Goal: Task Accomplishment & Management: Complete application form

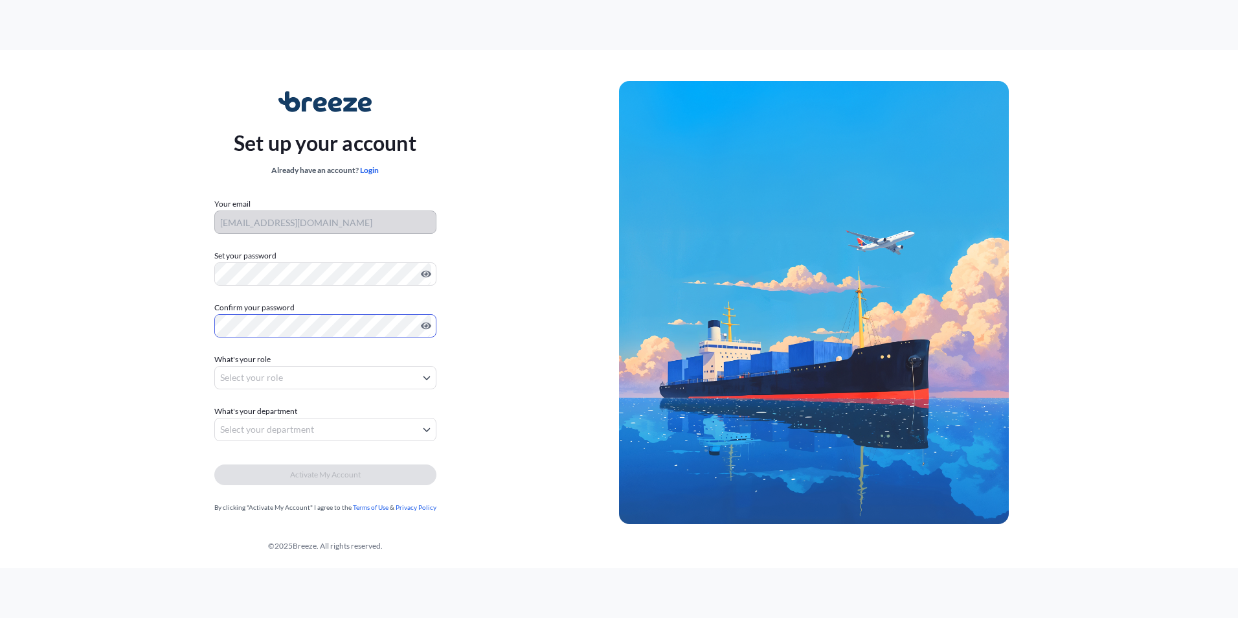
click at [322, 370] on body "Set up your account Already have an account? Login Your email [EMAIL_ADDRESS][D…" at bounding box center [619, 309] width 1238 height 618
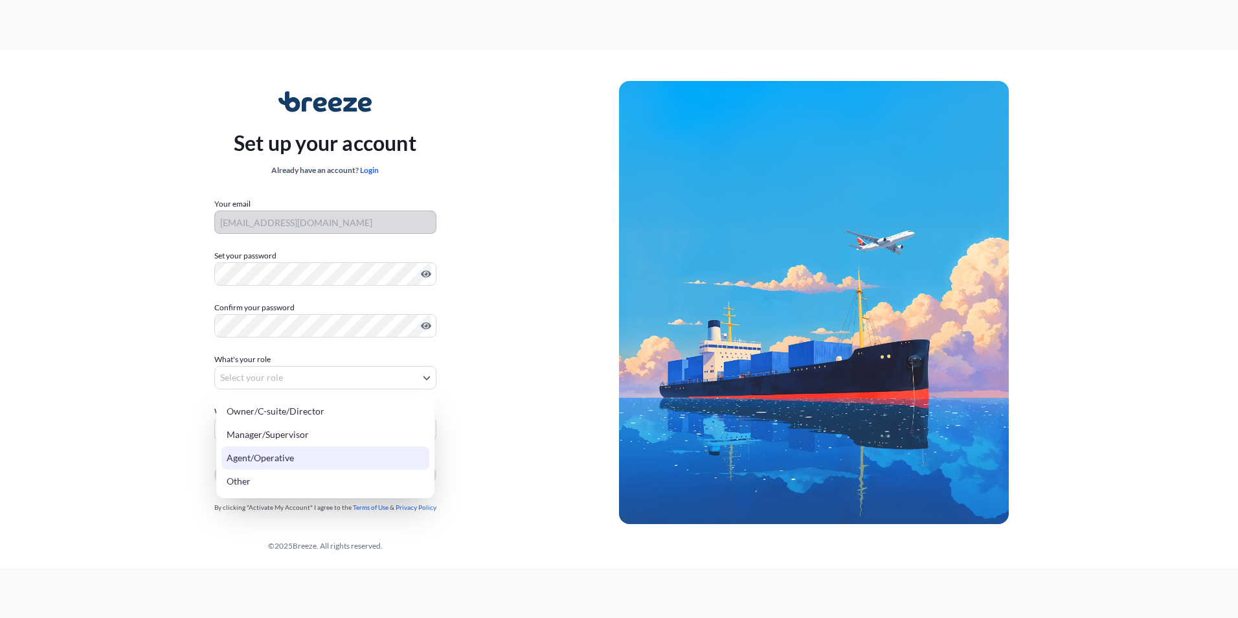
click at [315, 456] on div "Agent/Operative" at bounding box center [325, 457] width 208 height 23
select select "agent/operative"
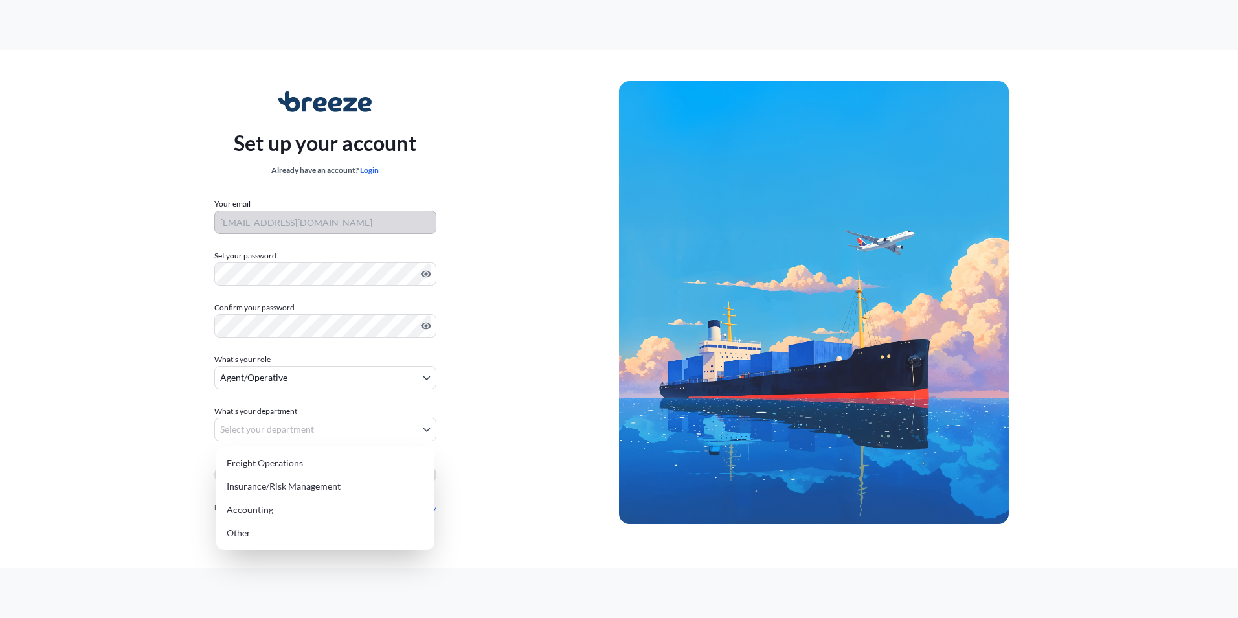
click at [318, 427] on body "Set up your account Already have an account? Login Your email nataliacwichula@g…" at bounding box center [619, 309] width 1238 height 618
click at [318, 460] on div "Freight Operations" at bounding box center [325, 462] width 208 height 23
select select "freight operations"
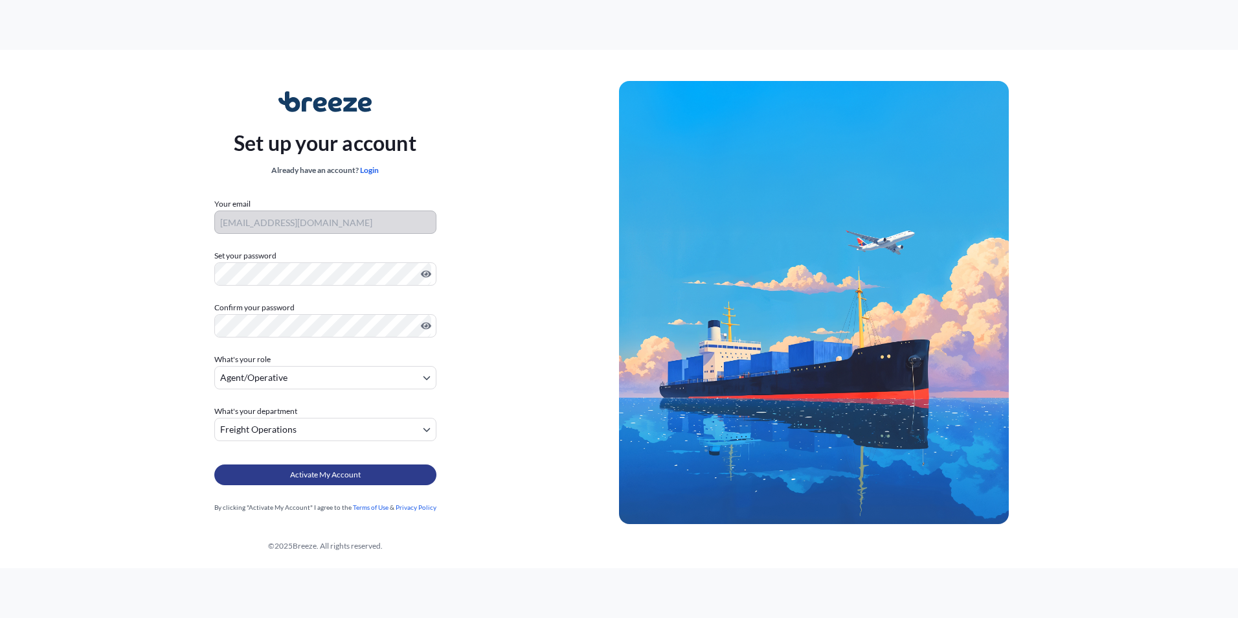
click at [307, 478] on span "Activate My Account" at bounding box center [325, 474] width 71 height 13
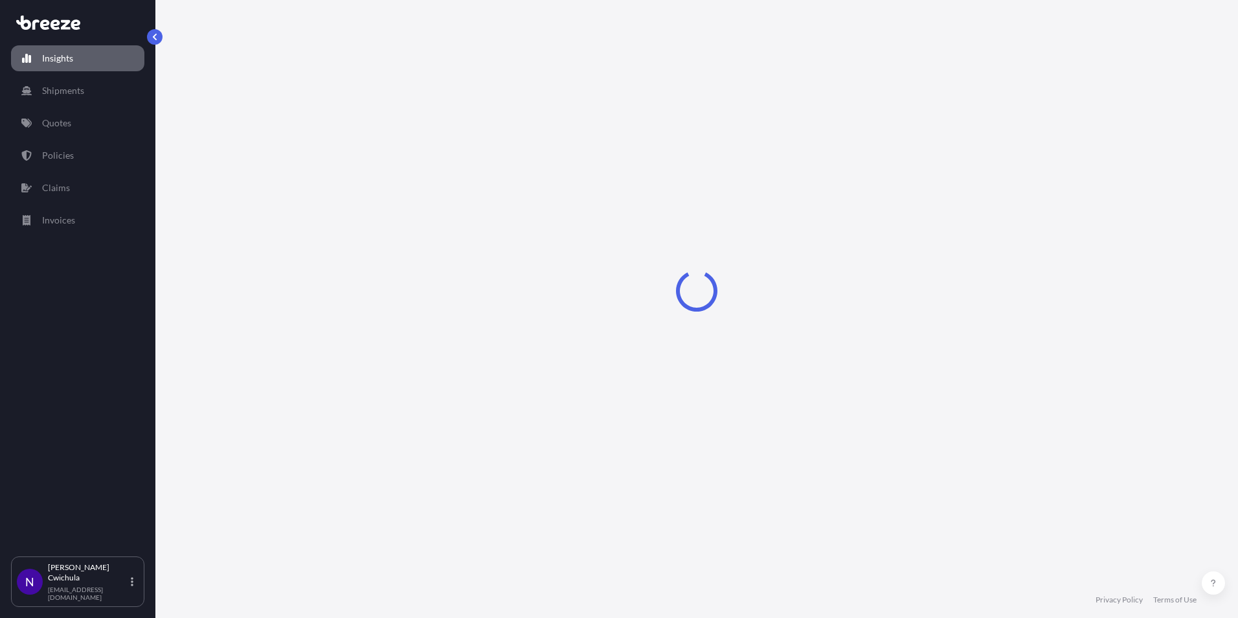
select select "2025"
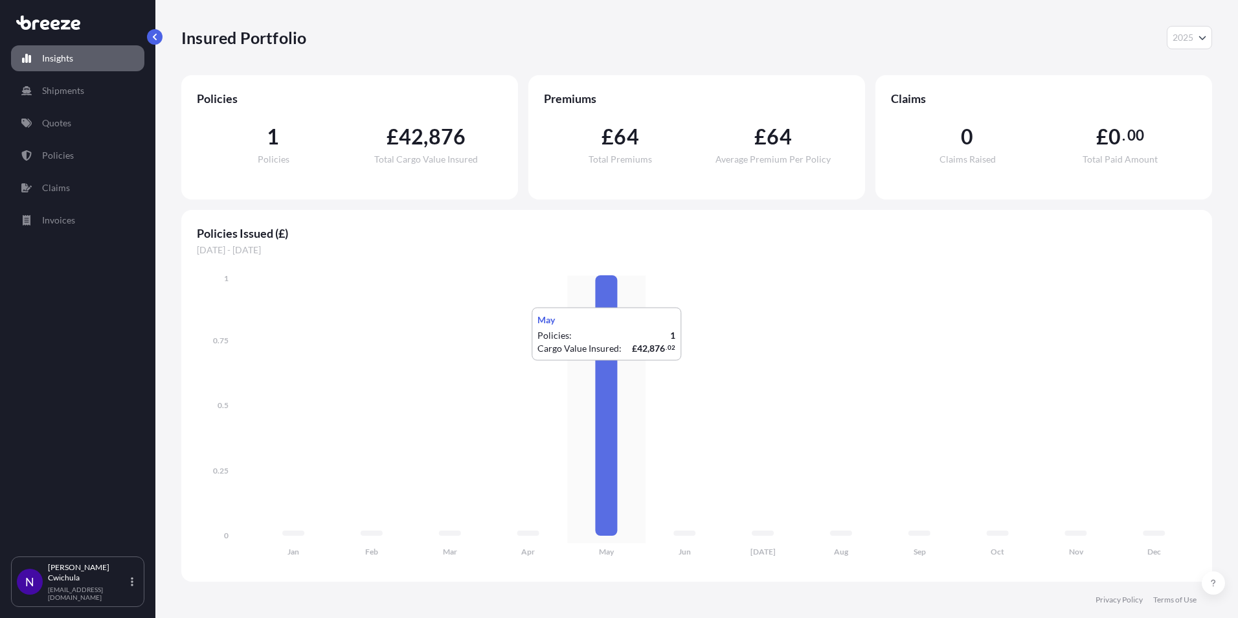
click at [615, 374] on icon at bounding box center [606, 405] width 22 height 260
